Goal: Task Accomplishment & Management: Use online tool/utility

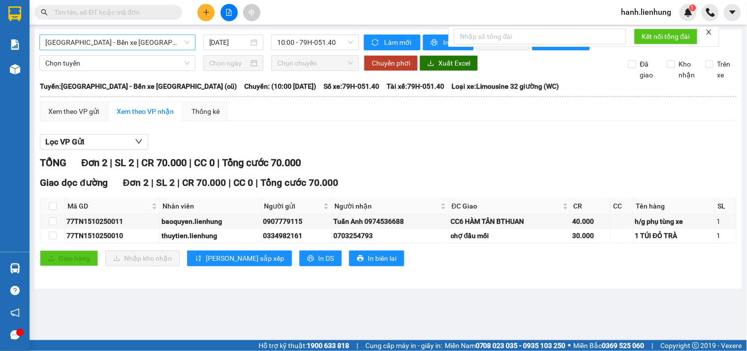
click at [117, 41] on span "Nha Trang - Bến xe Miền Đông (cũ)" at bounding box center [117, 42] width 144 height 15
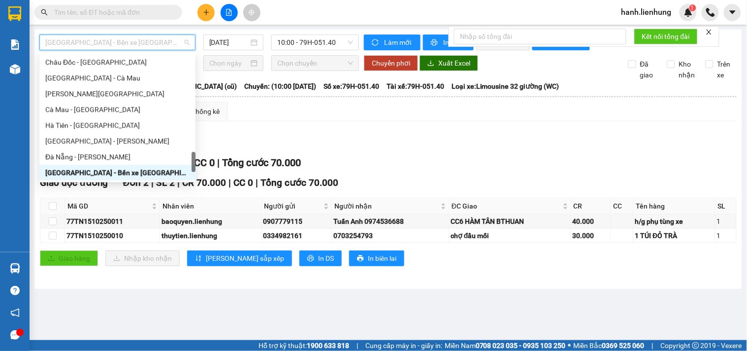
type input "d"
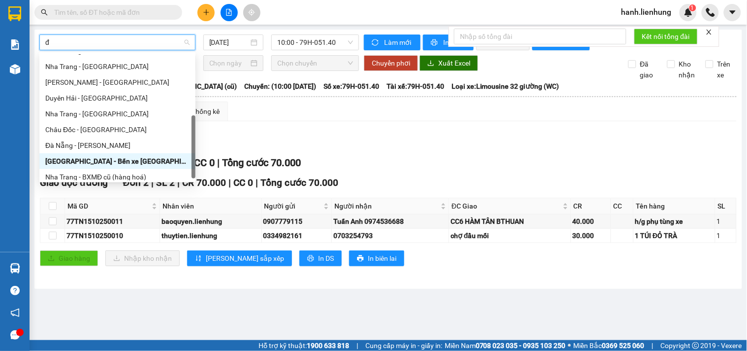
type input "đa"
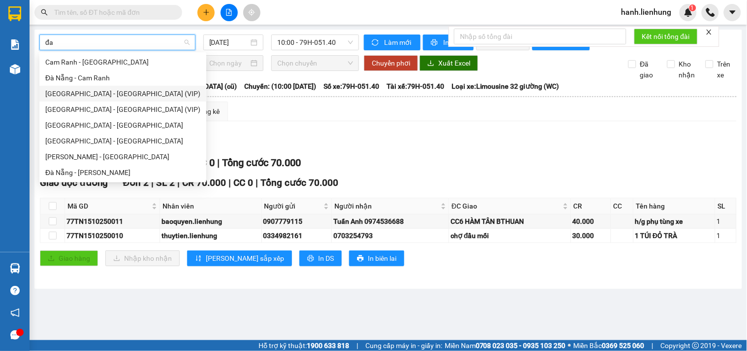
click at [111, 90] on div "Nha Trang - Đà Nẵng (VIP)" at bounding box center [122, 93] width 155 height 11
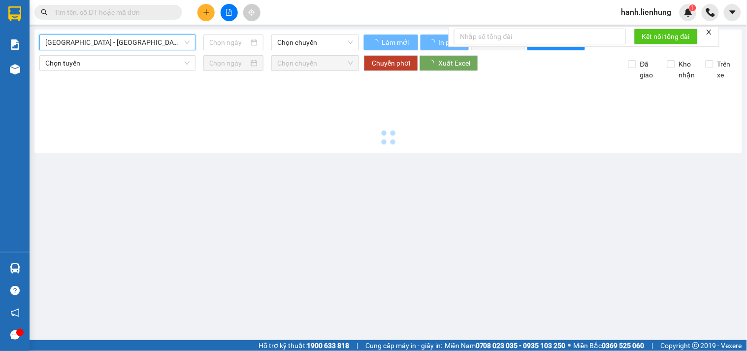
type input "15/10/2025"
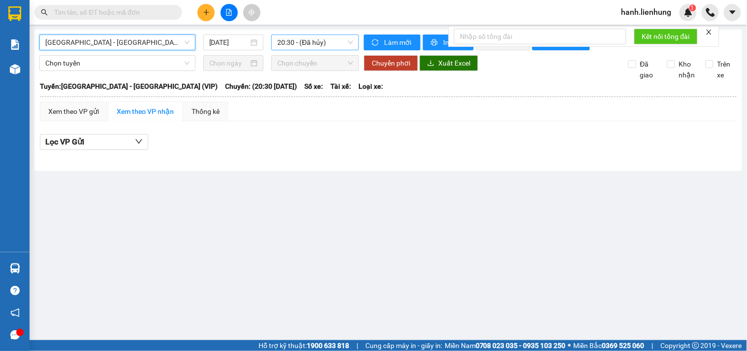
click at [327, 40] on span "20:30 - (Đã hủy)" at bounding box center [315, 42] width 76 height 15
click at [301, 235] on main "Nha Trang - Đà Nẵng (VIP) 15/10/2025 20:30 - (Đã hủy) Làm mới In phơi In đơn ch…" at bounding box center [373, 170] width 747 height 340
click at [134, 40] on span "Nha Trang - Đà Nẵng (VIP)" at bounding box center [117, 42] width 144 height 15
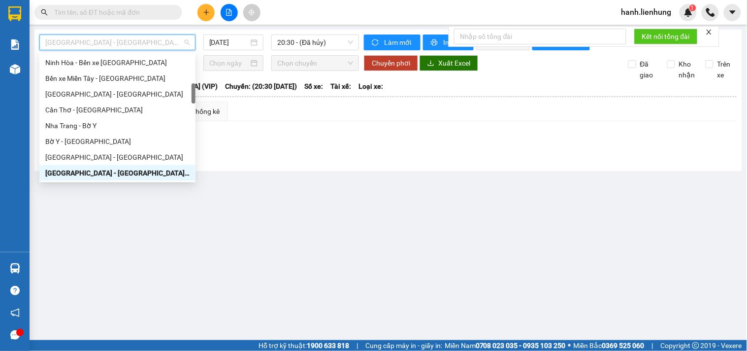
type input "d"
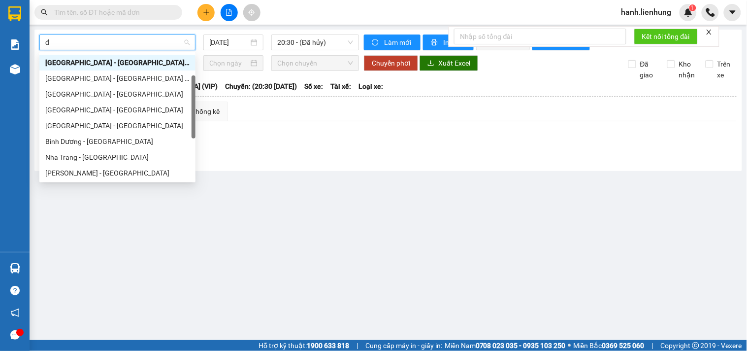
type input "đa"
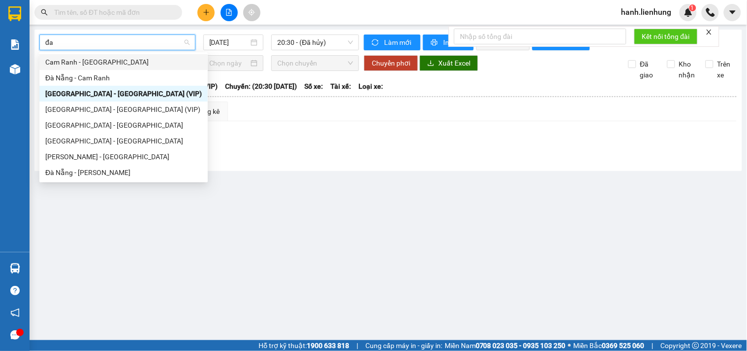
click at [120, 58] on div "Cam Ranh - Đà Nẵng" at bounding box center [123, 62] width 157 height 11
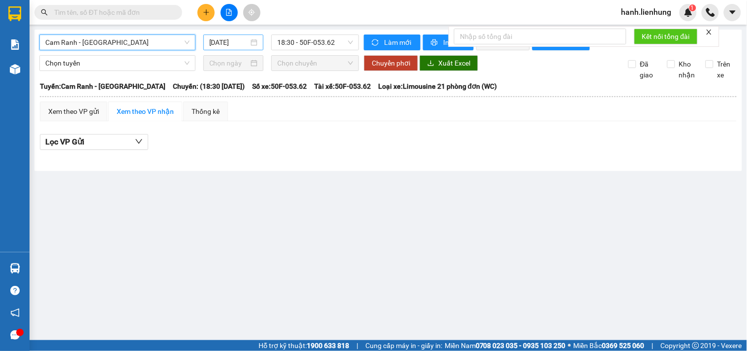
click at [220, 42] on input "15/10/2025" at bounding box center [229, 42] width 40 height 11
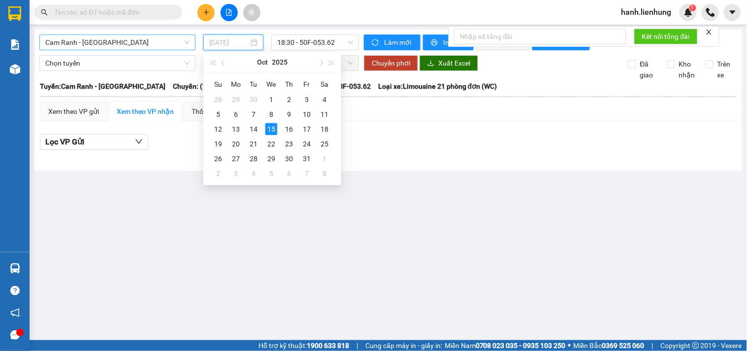
type input "15/10/2025"
click at [273, 127] on div "15" at bounding box center [272, 129] width 12 height 12
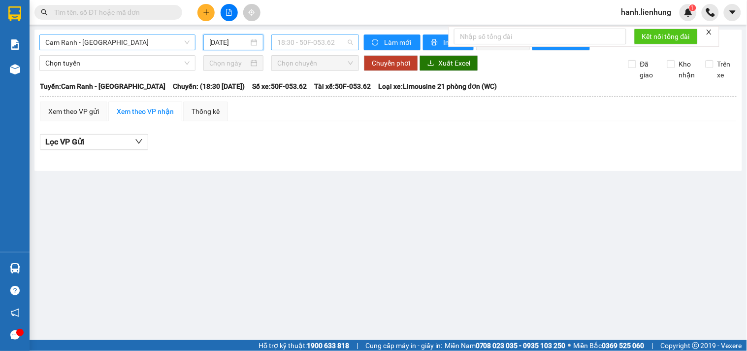
click at [319, 42] on span "18:30 - 50F-053.62" at bounding box center [315, 42] width 76 height 15
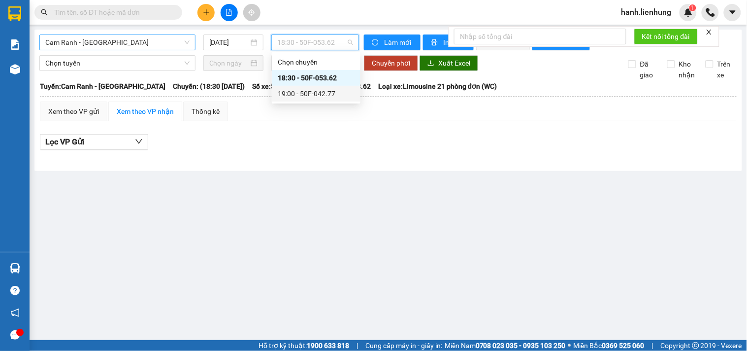
click at [321, 91] on div "19:00 - 50F-042.77" at bounding box center [316, 93] width 77 height 11
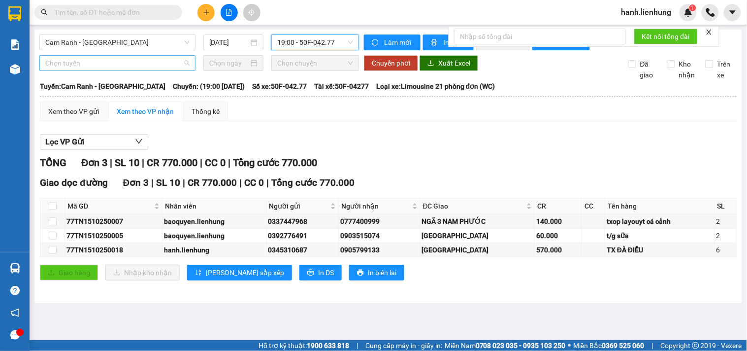
click at [111, 70] on span "Chọn tuyến" at bounding box center [117, 63] width 144 height 15
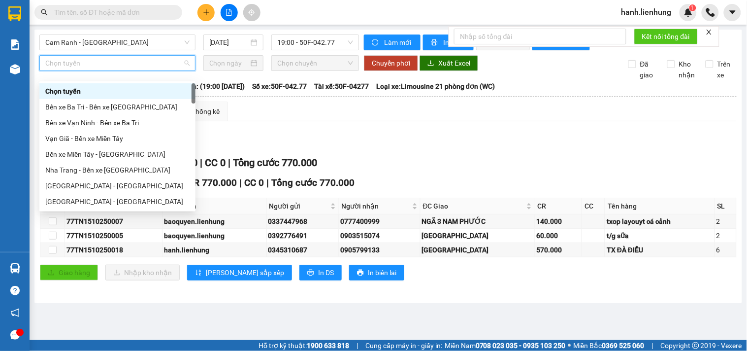
type input "d"
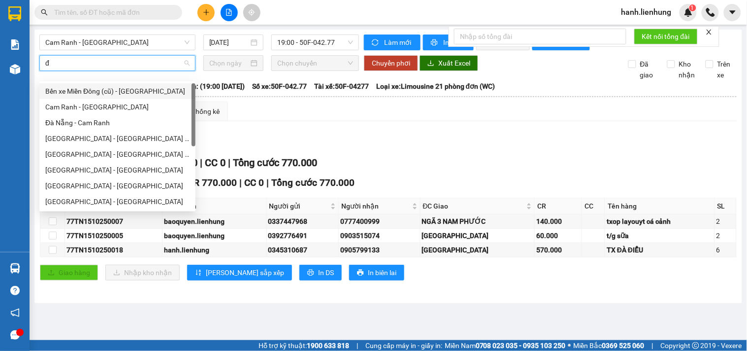
type input "đa"
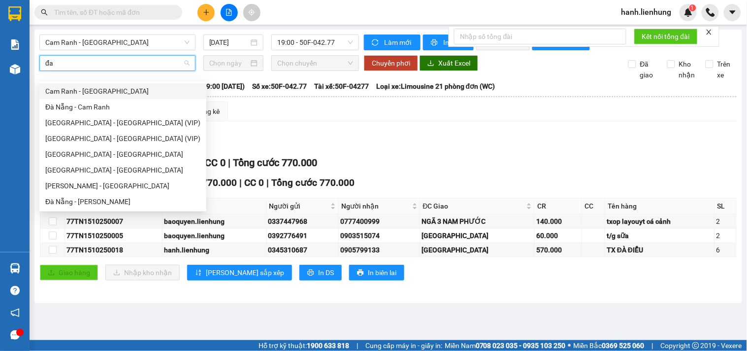
click at [108, 95] on div "Cam Ranh - Đà Nẵng" at bounding box center [122, 91] width 155 height 11
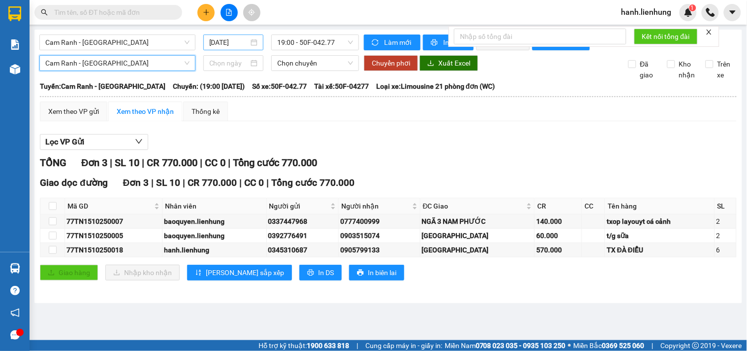
click at [234, 42] on input "15/10/2025" at bounding box center [229, 42] width 40 height 11
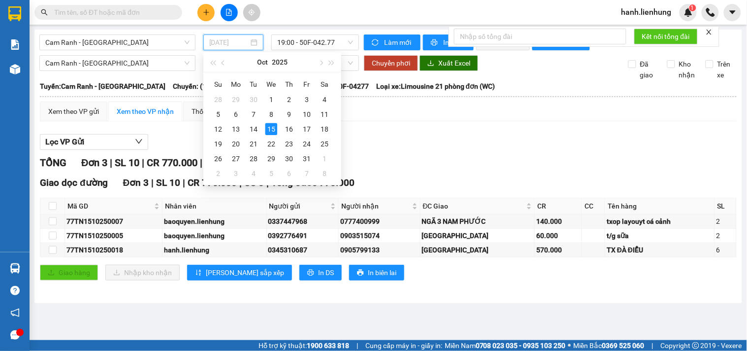
type input "15/10/2025"
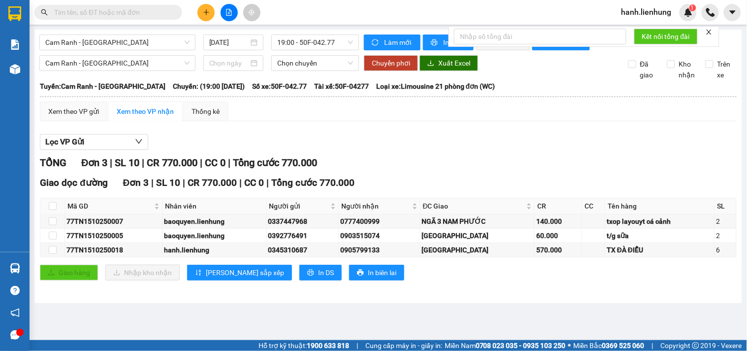
click at [402, 148] on div "Lọc VP Gửi" at bounding box center [388, 142] width 697 height 16
click at [215, 68] on input at bounding box center [229, 63] width 40 height 11
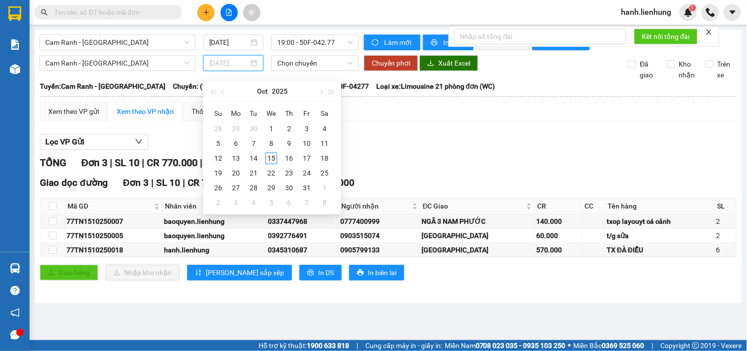
type input "15/10/2025"
click at [269, 155] on div "15" at bounding box center [272, 158] width 12 height 12
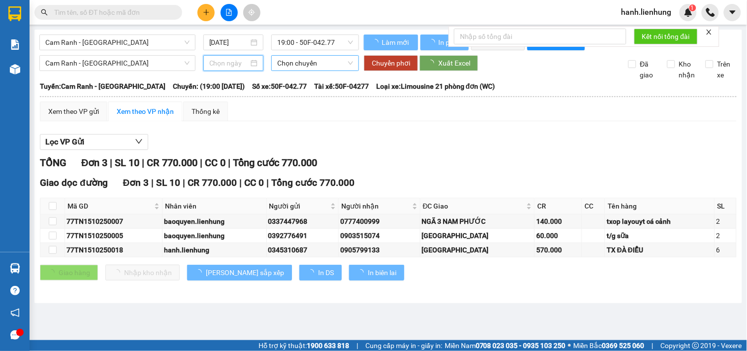
type input "15/10/2025"
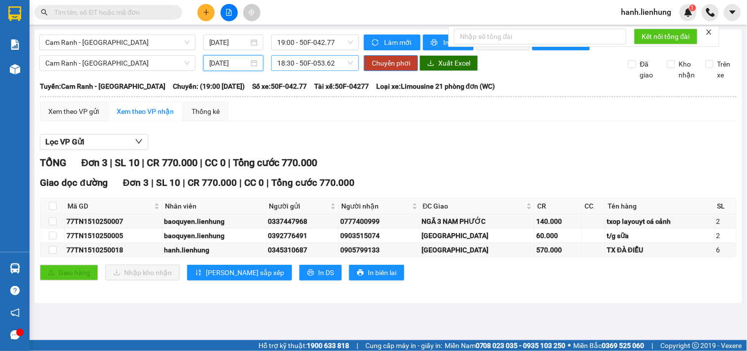
click at [299, 69] on span "18:30 - 50F-053.62" at bounding box center [315, 63] width 76 height 15
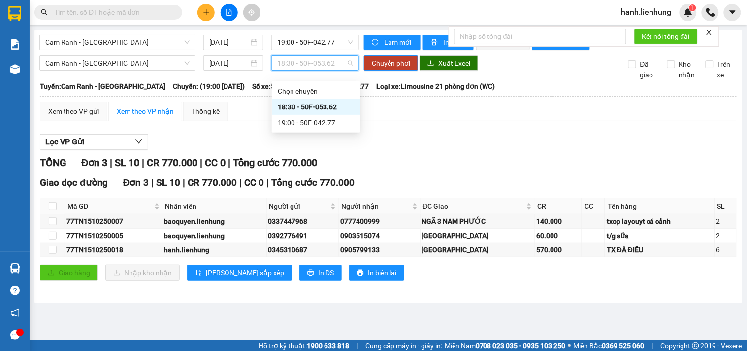
click at [313, 106] on div "18:30 - 50F-053.62" at bounding box center [316, 106] width 77 height 11
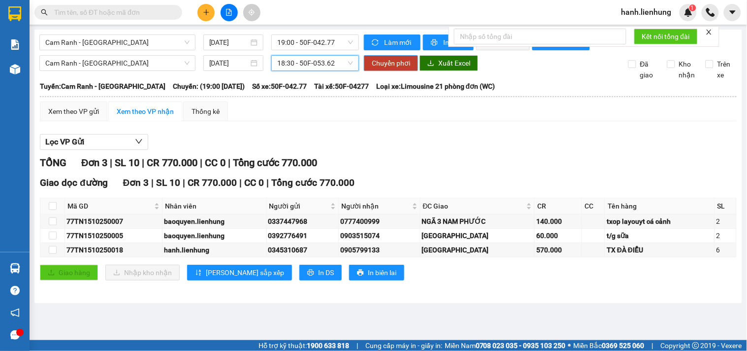
click at [403, 68] on span "Chuyển phơi" at bounding box center [391, 63] width 38 height 11
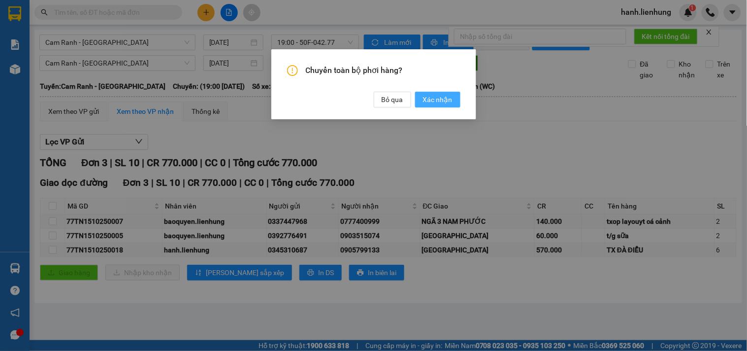
click at [431, 99] on span "Xác nhận" at bounding box center [438, 99] width 30 height 11
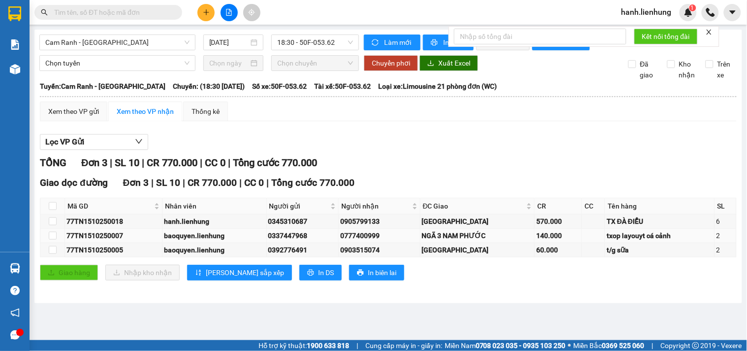
click at [445, 239] on div "NGÃ 3 NAM PHƯỚC" at bounding box center [477, 235] width 111 height 11
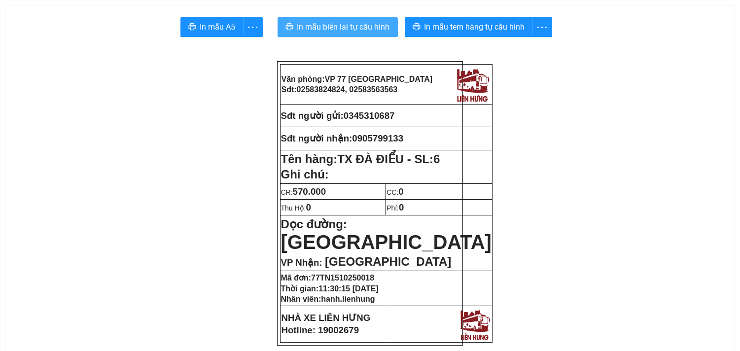
click at [380, 22] on span "In mẫu biên lai tự cấu hình" at bounding box center [343, 27] width 93 height 12
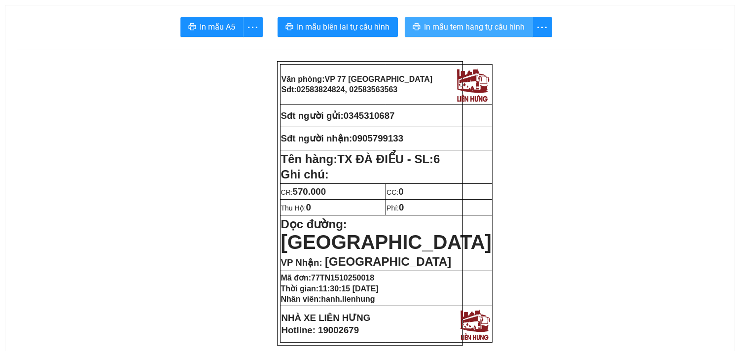
click at [423, 34] on button "In mẫu tem hàng tự cấu hình" at bounding box center [469, 27] width 128 height 20
